Goal: Information Seeking & Learning: Learn about a topic

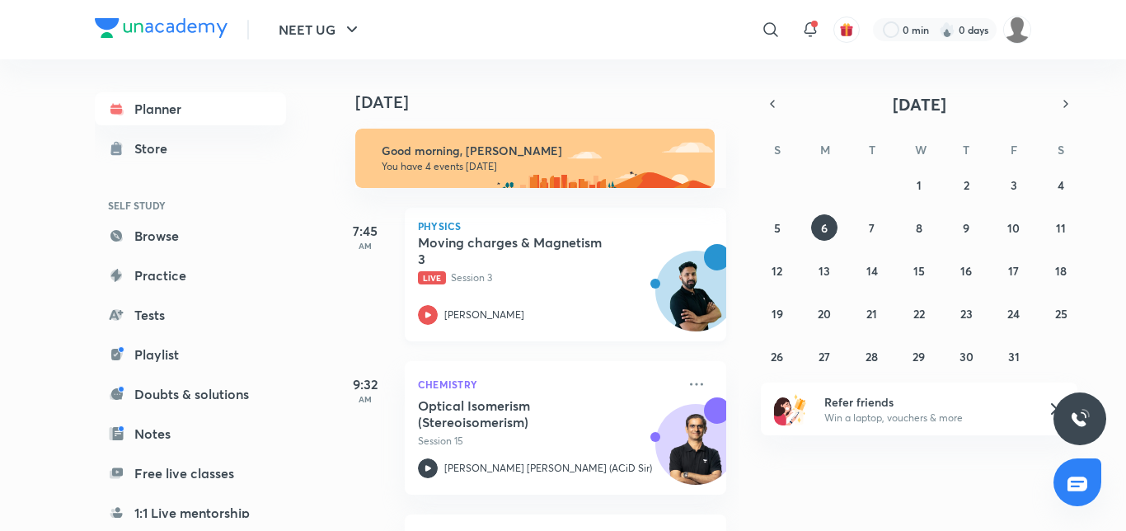
scroll to position [165, 0]
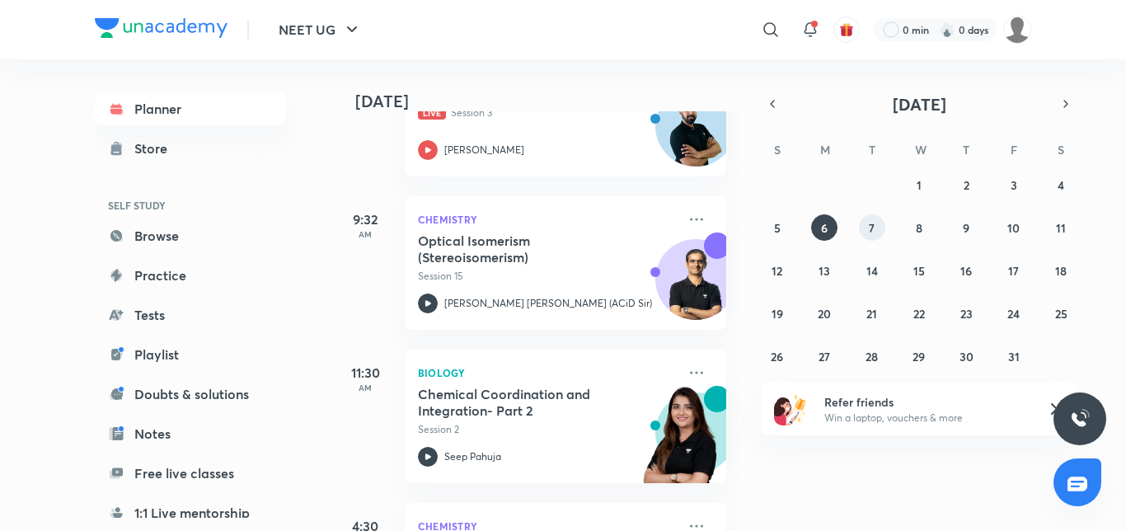
click at [872, 228] on abbr "7" at bounding box center [872, 228] width 6 height 16
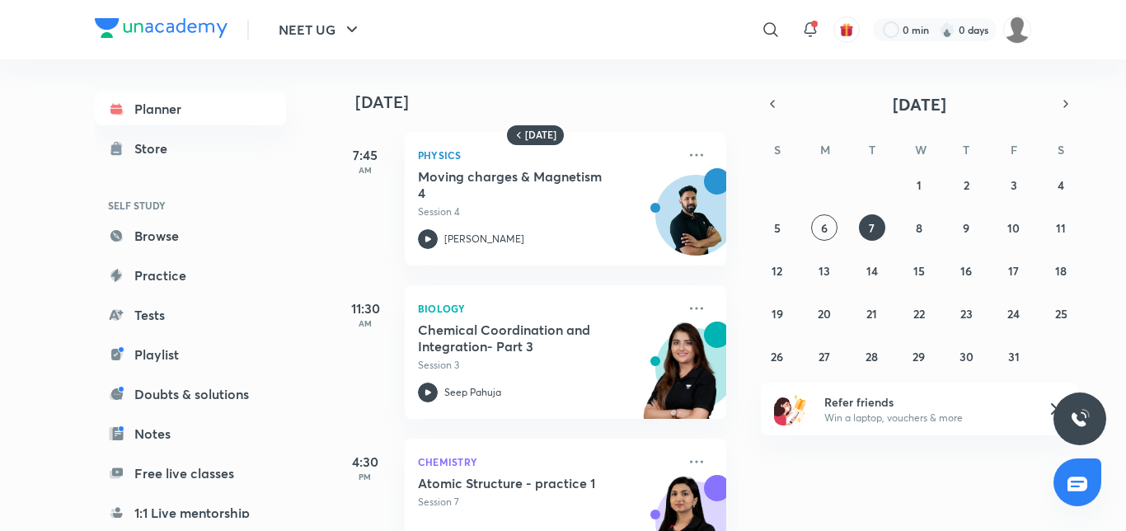
click at [834, 218] on div "28 29 30 1 2 3 4 5 6 7 8 9 10 11 12 13 14 15 16 17 18 19 20 21 22 23 24 25 26 2…" at bounding box center [919, 271] width 317 height 198
click at [828, 223] on button "6" at bounding box center [824, 227] width 26 height 26
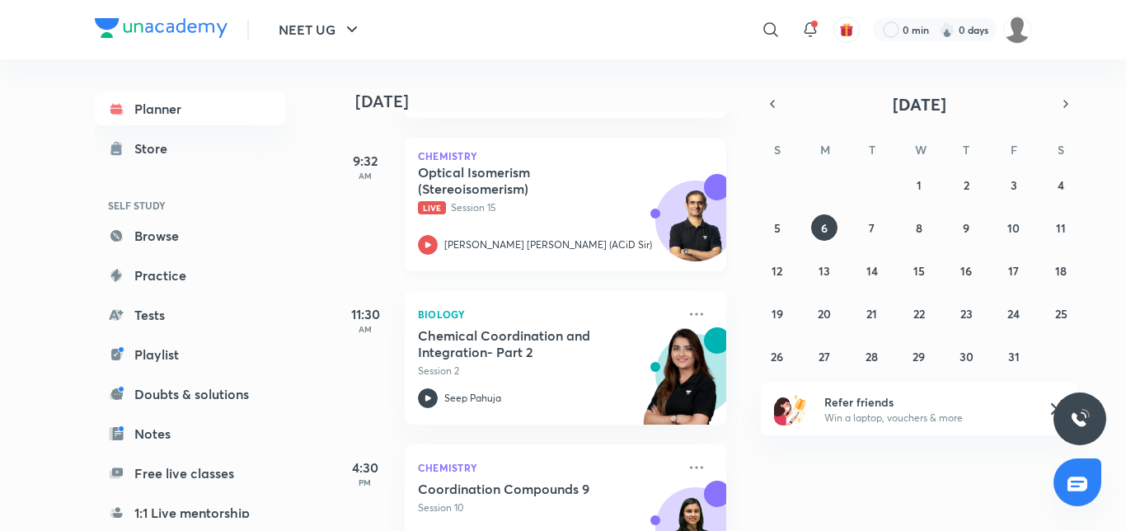
scroll to position [247, 0]
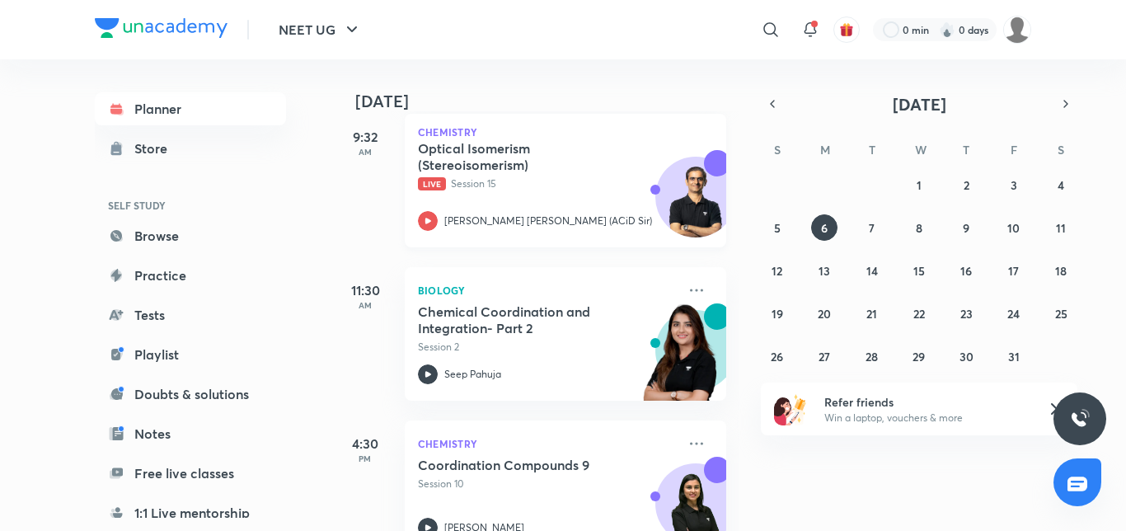
click at [424, 216] on icon at bounding box center [428, 221] width 20 height 20
click at [424, 217] on icon at bounding box center [428, 221] width 20 height 20
